Goal: Information Seeking & Learning: Learn about a topic

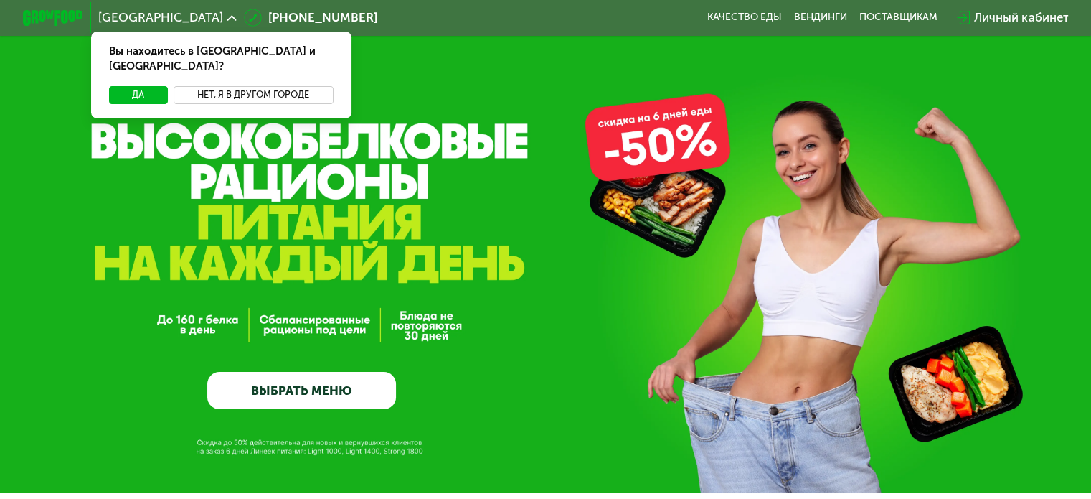
click at [277, 86] on button "Нет, я в другом городе" at bounding box center [254, 95] width 160 height 18
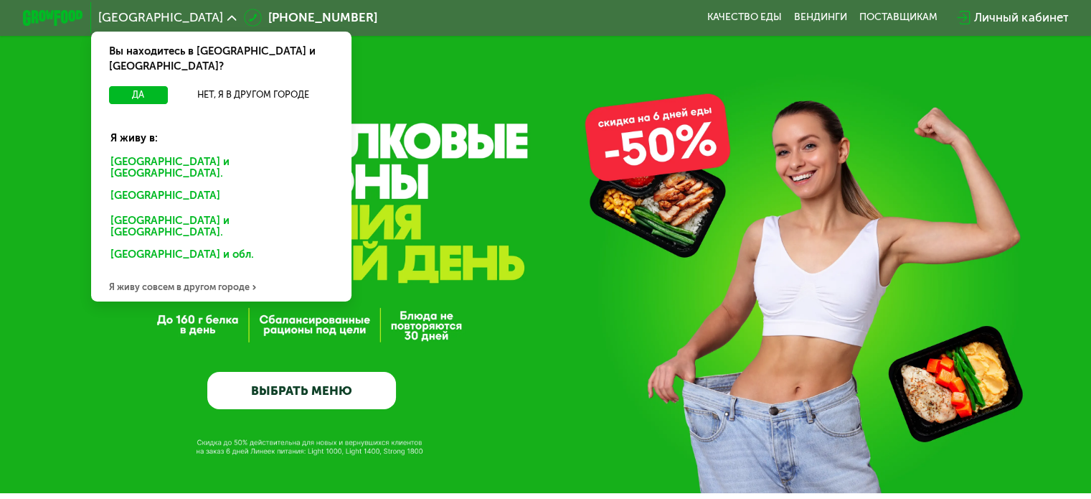
click at [199, 152] on div "[GEOGRAPHIC_DATA] и [GEOGRAPHIC_DATA]." at bounding box center [221, 168] width 242 height 32
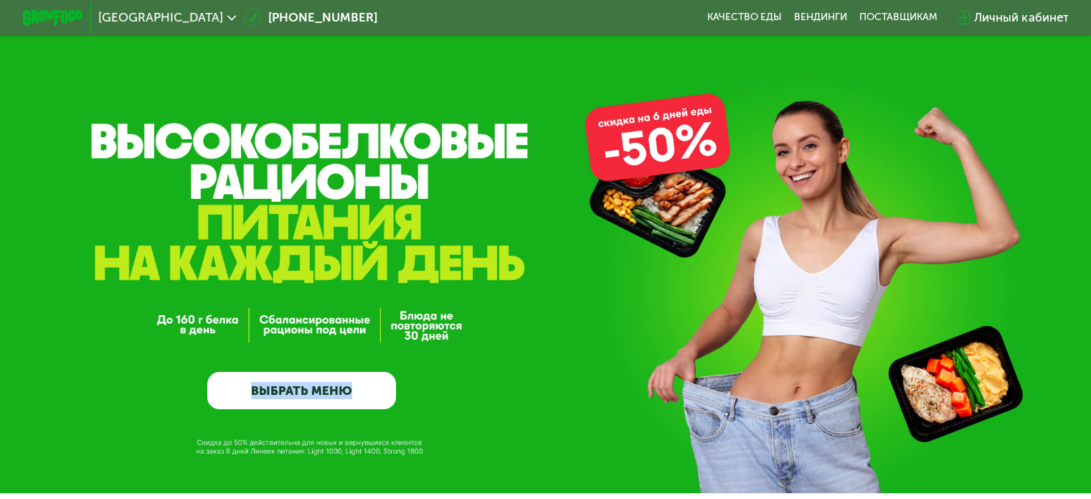
drag, startPoint x: 531, startPoint y: 270, endPoint x: 157, endPoint y: 147, distance: 393.6
click at [157, 147] on div "GrowFood — доставка правильного питания ВЫБРАТЬ МЕНЮ" at bounding box center [545, 246] width 1091 height 493
click at [562, 398] on div "GrowFood — доставка правильного питания ВЫБРАТЬ МЕНЮ" at bounding box center [545, 291] width 1091 height 235
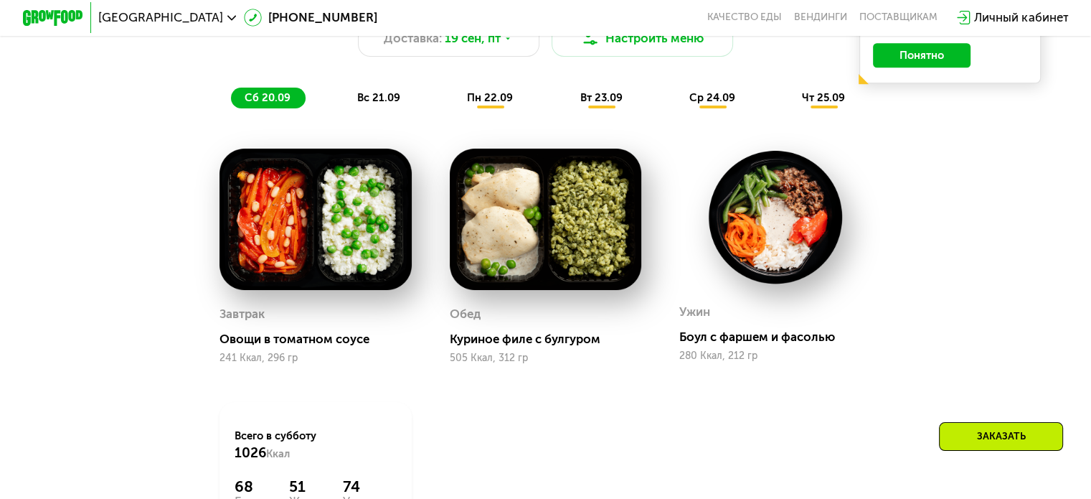
scroll to position [1169, 0]
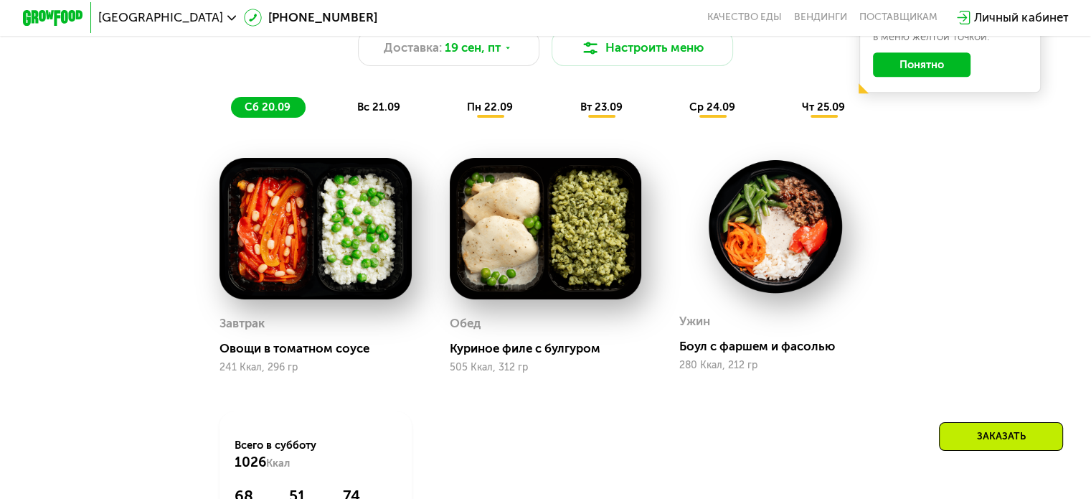
click at [489, 113] on span "пн 22.09" at bounding box center [490, 106] width 46 height 13
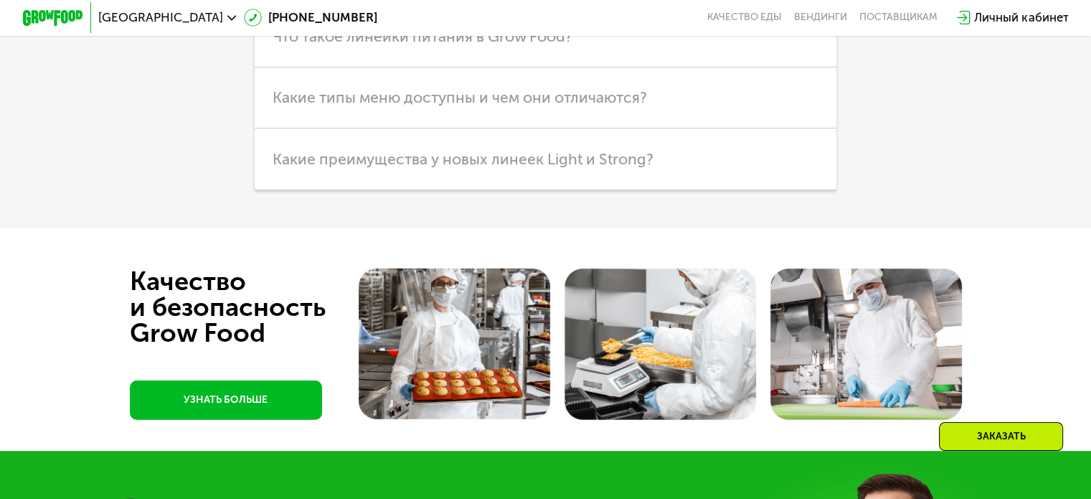
scroll to position [4233, 0]
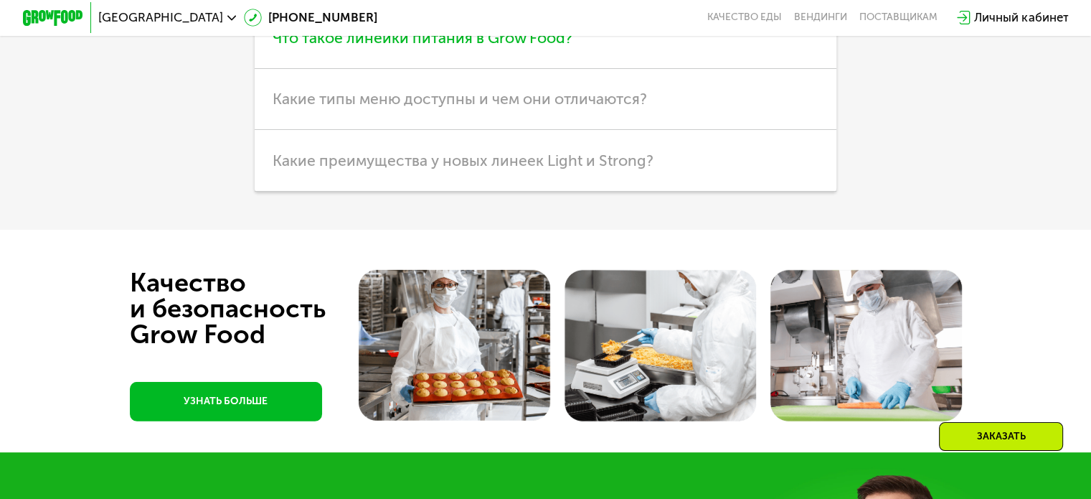
click at [565, 47] on span "Что такое линейки питания в Grow Food?" at bounding box center [423, 38] width 300 height 18
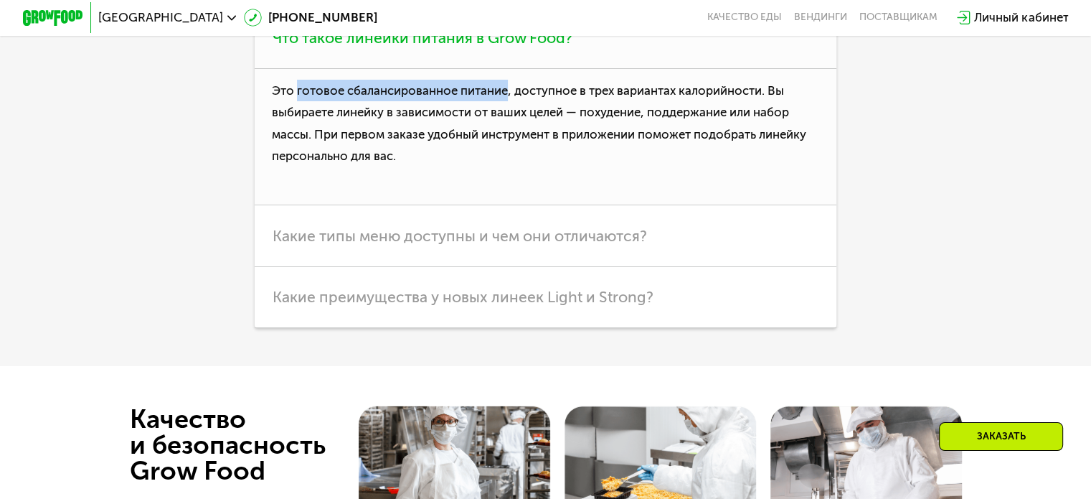
drag, startPoint x: 295, startPoint y: 207, endPoint x: 507, endPoint y: 192, distance: 212.9
click at [507, 192] on p "Это готовое сбалансированное питание, доступное в трех вариантах калорийности. …" at bounding box center [546, 137] width 582 height 136
copy p "готовое сбалансированное питание"
